Goal: Task Accomplishment & Management: Use online tool/utility

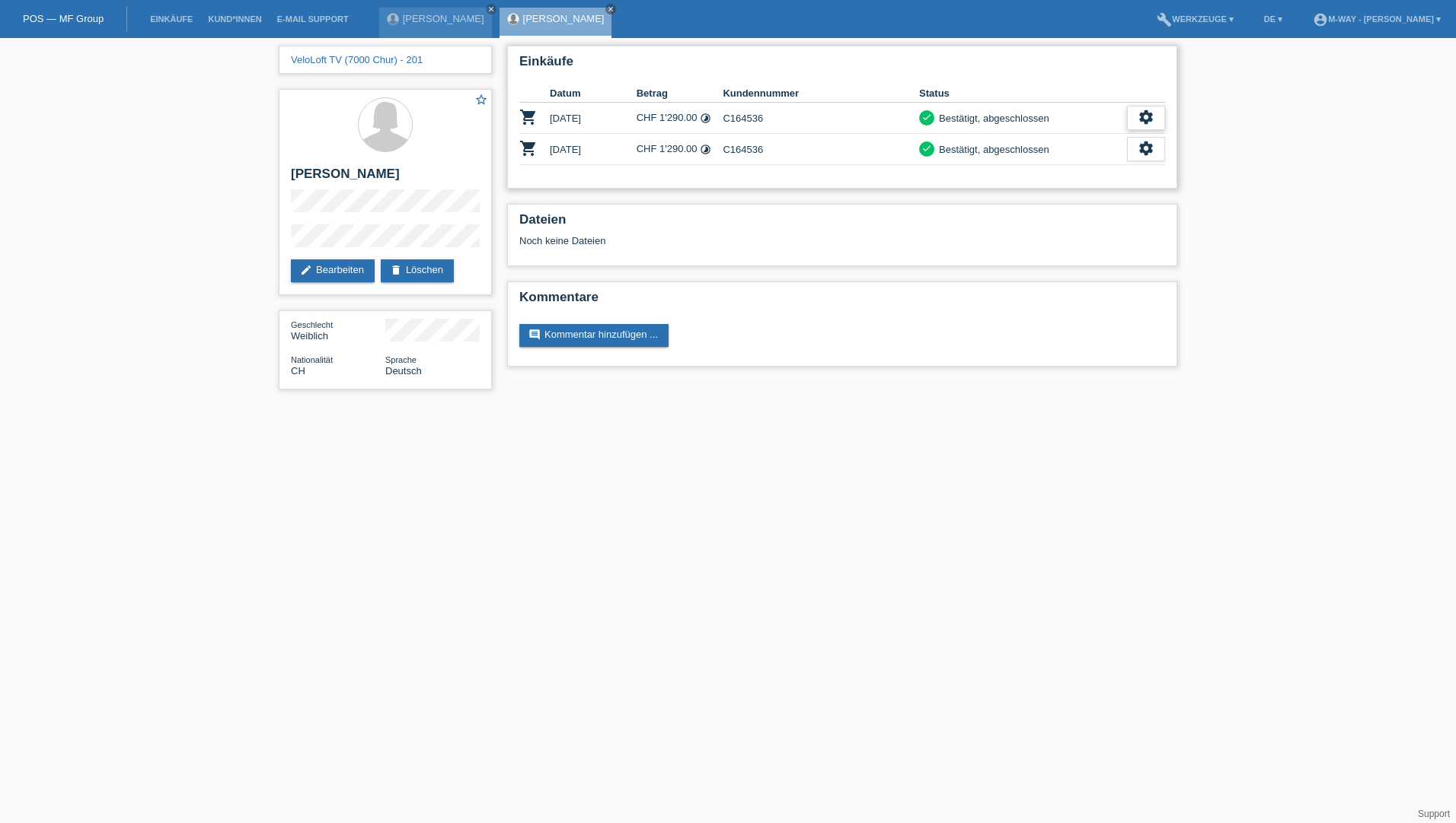
click at [1143, 121] on icon "settings" at bounding box center [1145, 117] width 17 height 17
click at [1054, 211] on span "Stornierung hinzufügen..." at bounding box center [1093, 210] width 115 height 19
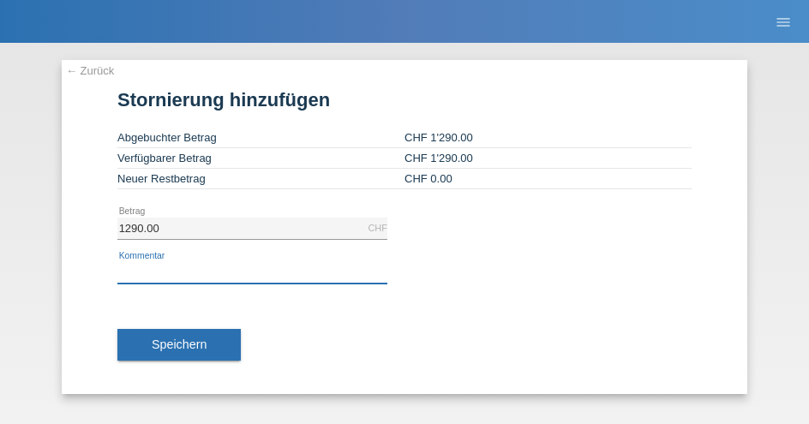
click at [157, 277] on input "text" at bounding box center [252, 272] width 270 height 21
type input "[PERSON_NAME]"
click at [630, 300] on div "Speichern" at bounding box center [404, 345] width 574 height 99
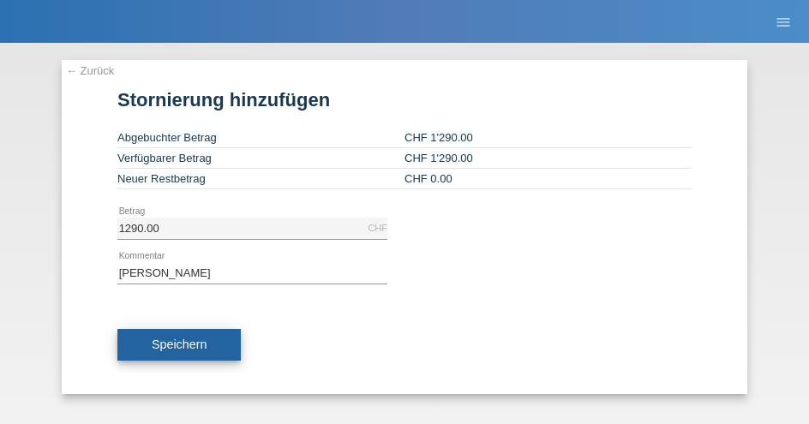
click at [165, 342] on span "Speichern" at bounding box center [179, 345] width 55 height 14
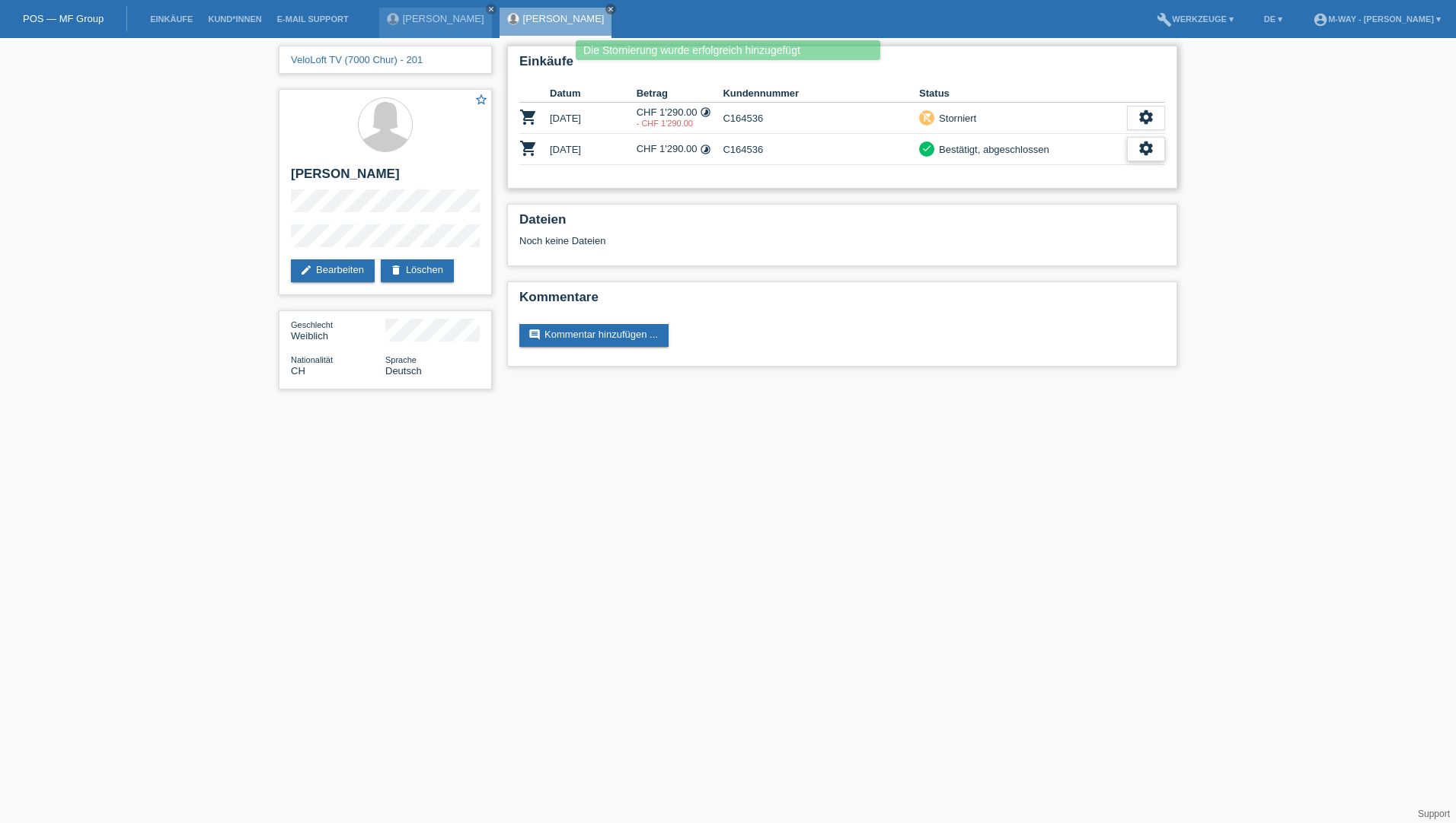
click at [1138, 144] on icon "settings" at bounding box center [1145, 148] width 17 height 17
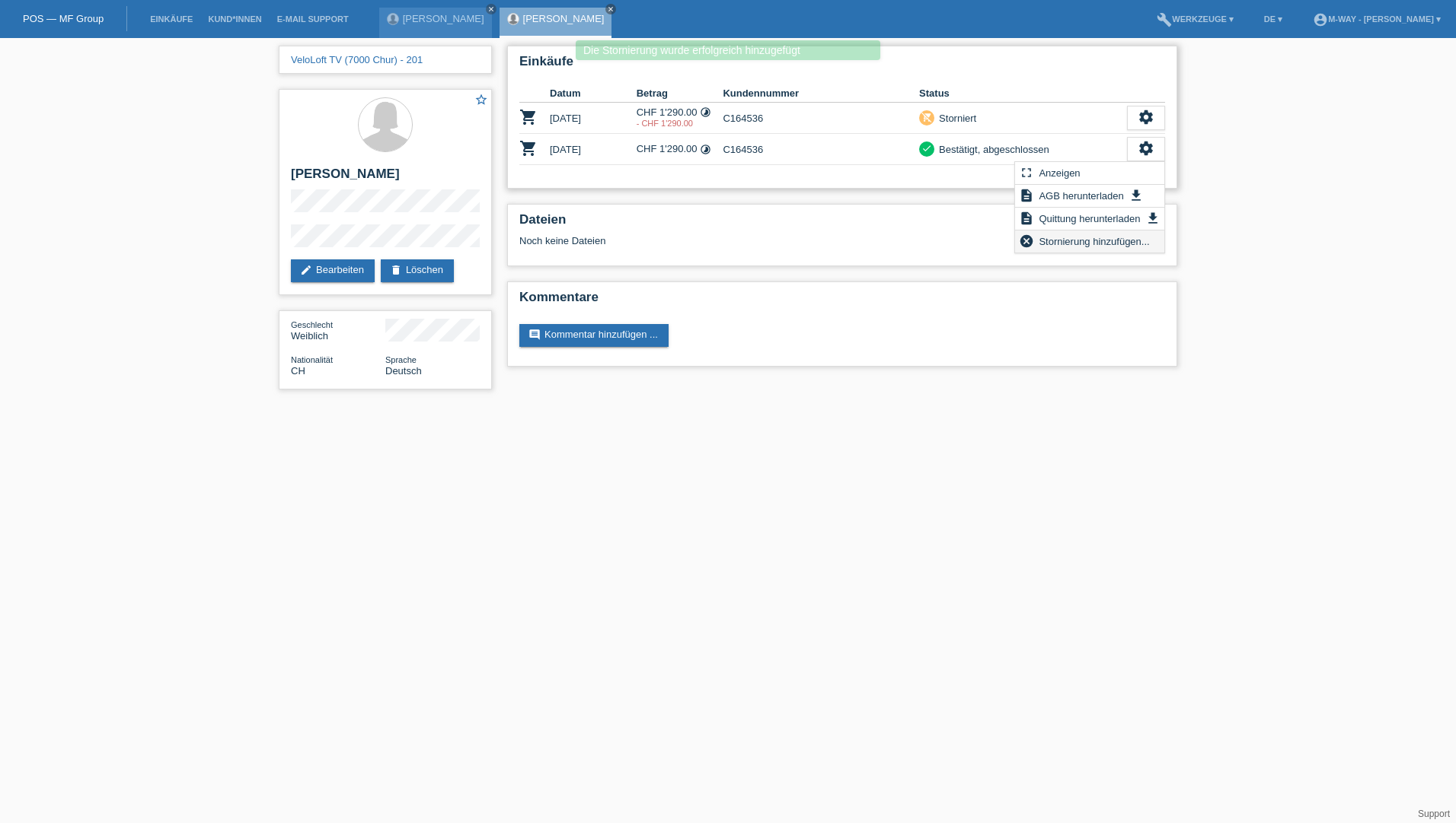
click at [1051, 240] on span "Stornierung hinzufügen..." at bounding box center [1093, 241] width 115 height 19
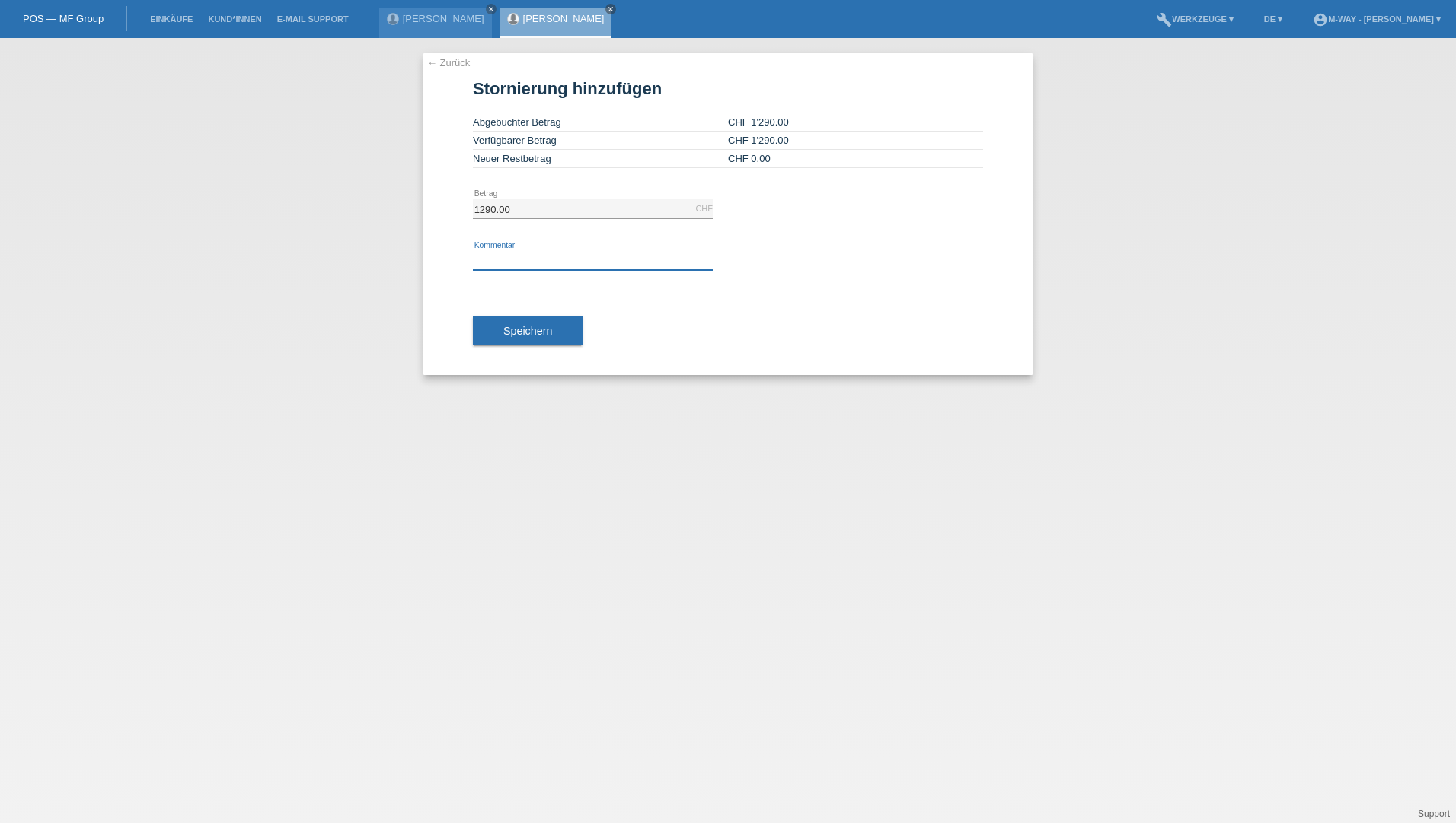
click at [513, 254] on input "text" at bounding box center [593, 260] width 240 height 19
type input "Laut Marco stornieren"
click at [522, 332] on span "Speichern" at bounding box center [527, 331] width 49 height 12
